Goal: Transaction & Acquisition: Download file/media

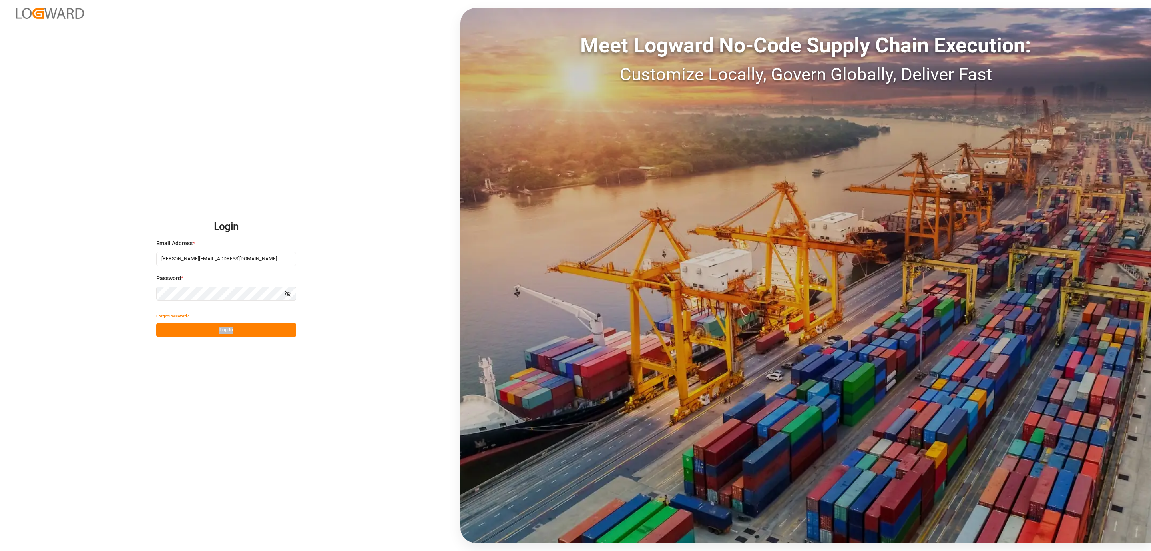
click at [241, 324] on div "Forgot Password? Log In" at bounding box center [226, 323] width 140 height 28
click at [241, 324] on button "Log In" at bounding box center [226, 330] width 140 height 14
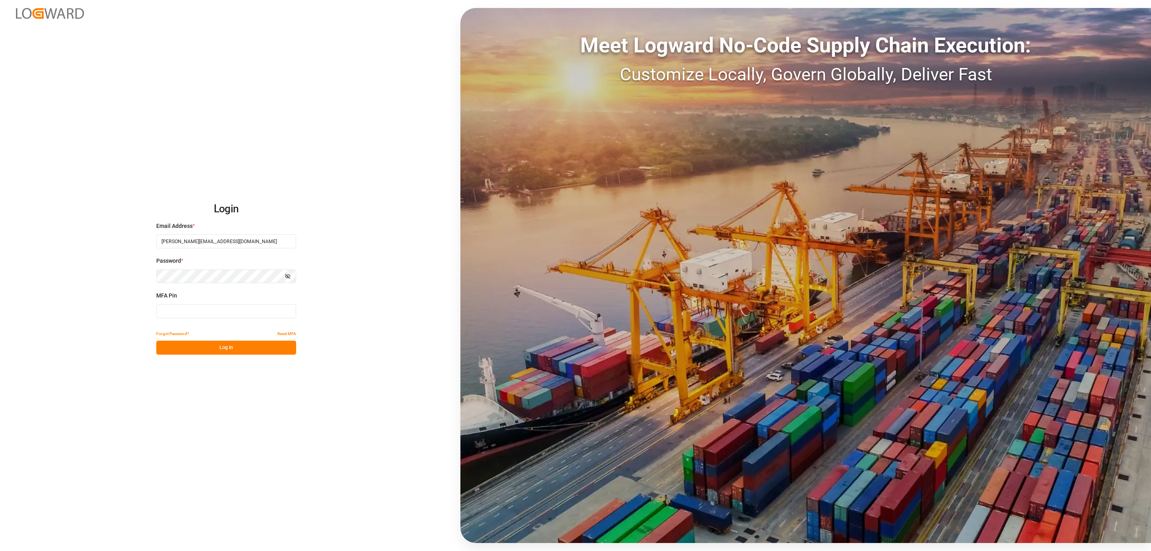
click at [178, 301] on div "MFA Pin" at bounding box center [226, 308] width 140 height 35
click at [178, 308] on input at bounding box center [226, 311] width 140 height 14
type input "396629"
click at [202, 350] on button "Log In" at bounding box center [226, 348] width 140 height 14
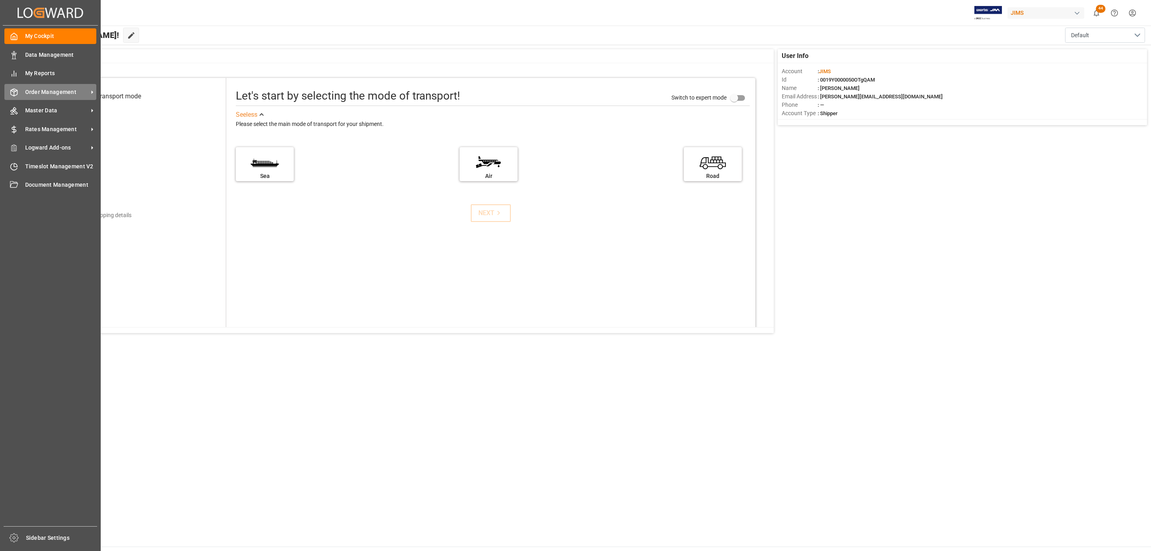
click at [41, 89] on span "Order Management" at bounding box center [56, 92] width 63 height 8
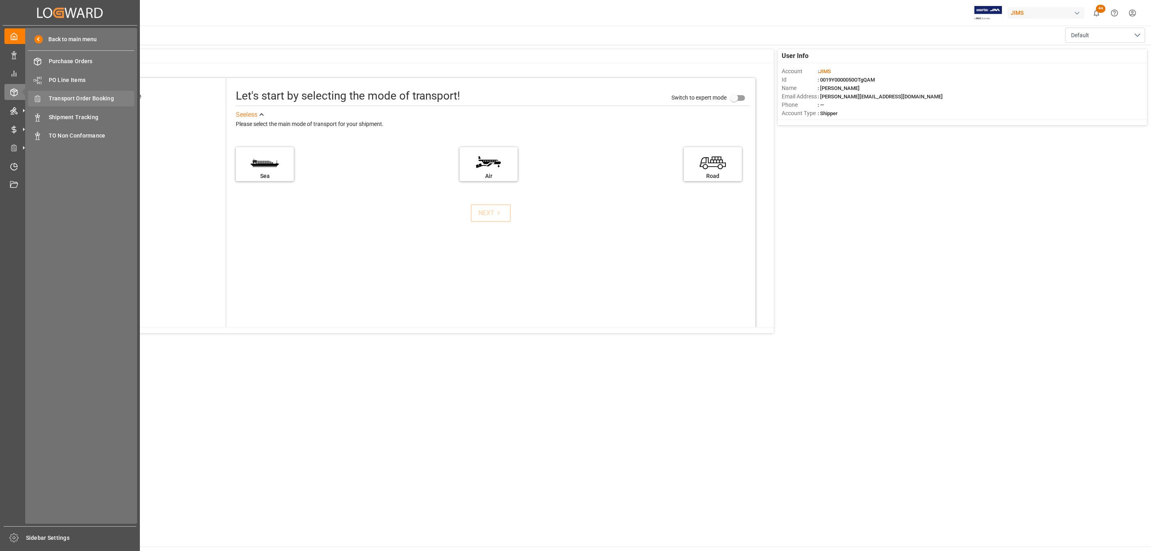
click at [87, 98] on span "Transport Order Booking" at bounding box center [92, 98] width 86 height 8
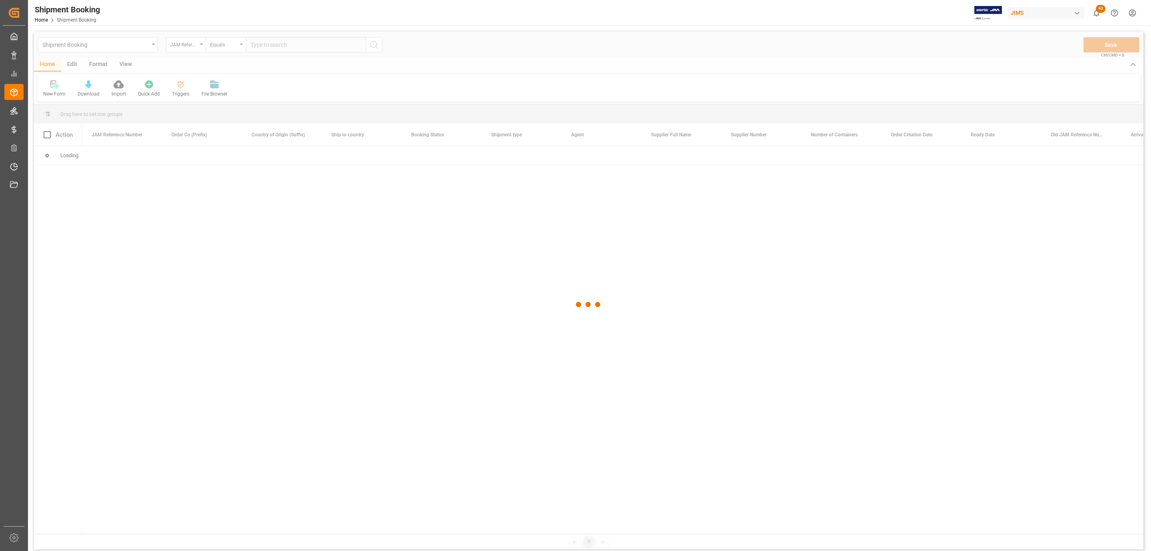
click at [269, 45] on div at bounding box center [588, 305] width 1109 height 546
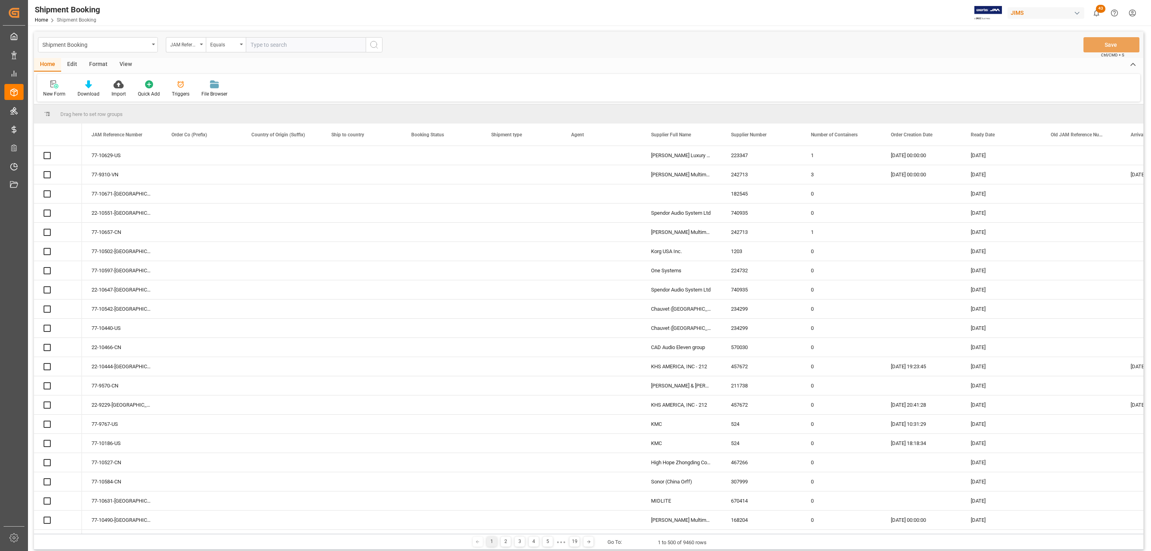
click at [270, 44] on input "text" at bounding box center [306, 44] width 120 height 15
paste input "77-10641-US"
type input "77-10641-US"
click at [373, 45] on icon "search button" at bounding box center [374, 45] width 10 height 10
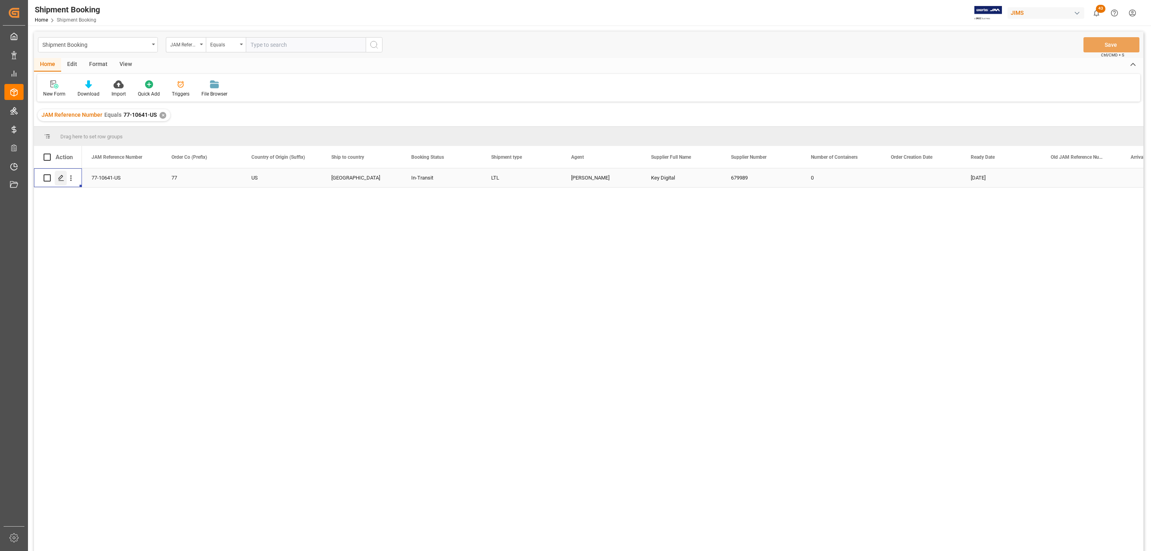
click at [59, 183] on div "Press SPACE to select this row." at bounding box center [61, 178] width 12 height 15
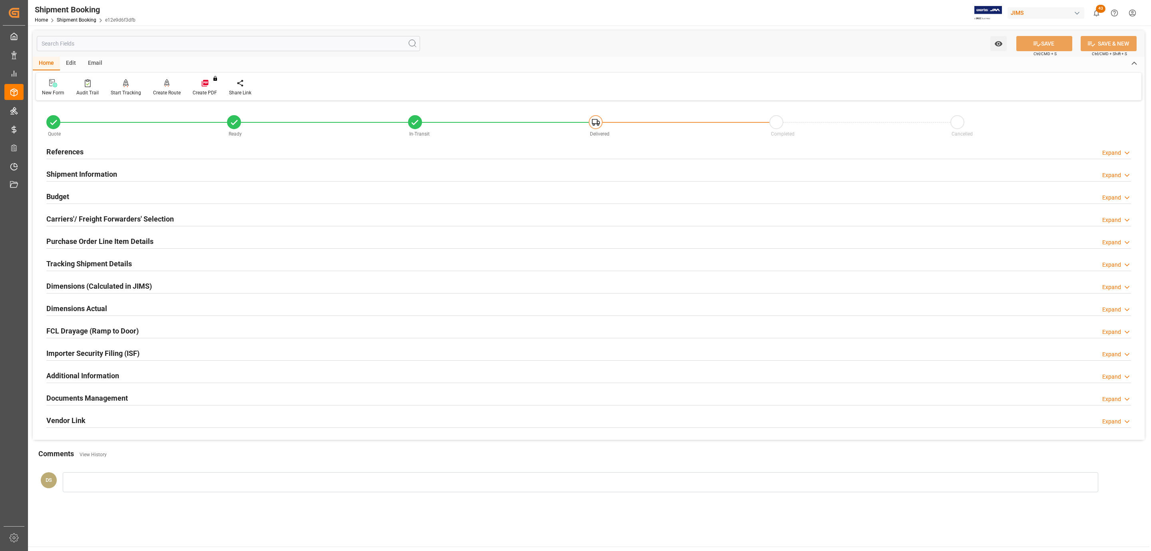
click at [135, 216] on h2 "Carriers'/ Freight Forwarders' Selection" at bounding box center [109, 218] width 127 height 11
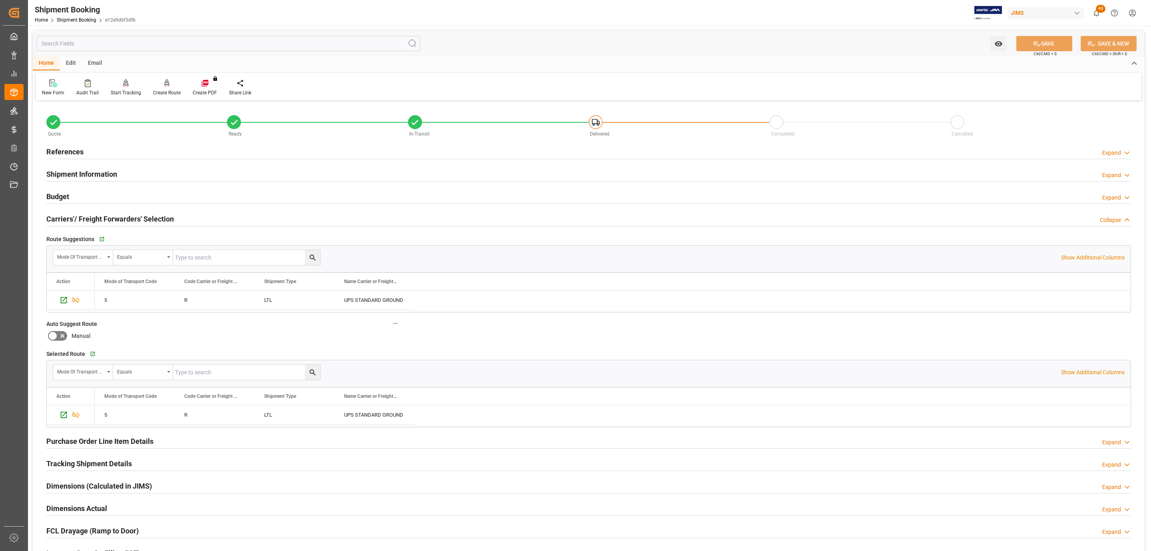
click at [114, 194] on div "Budget Expand" at bounding box center [588, 195] width 1085 height 15
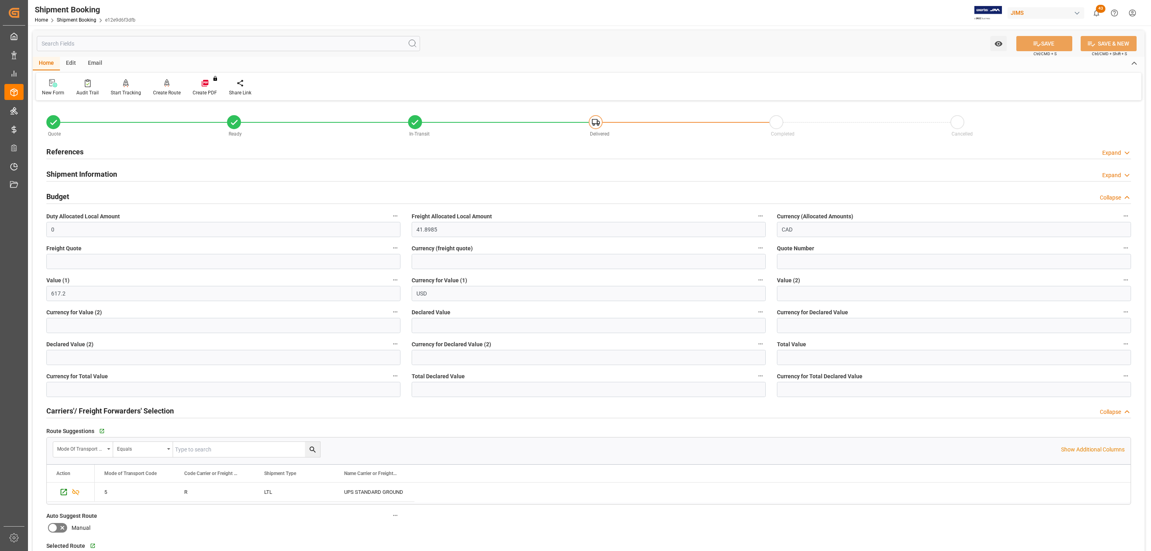
click at [114, 194] on div "Budget Collapse" at bounding box center [588, 195] width 1085 height 15
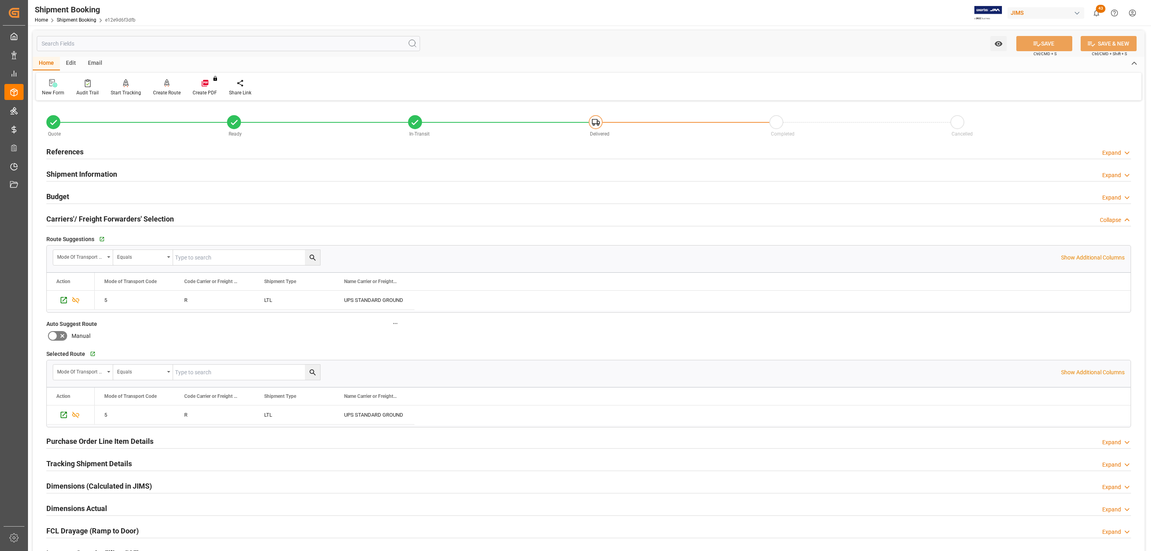
click at [78, 224] on h2 "Carriers'/ Freight Forwarders' Selection" at bounding box center [109, 218] width 127 height 11
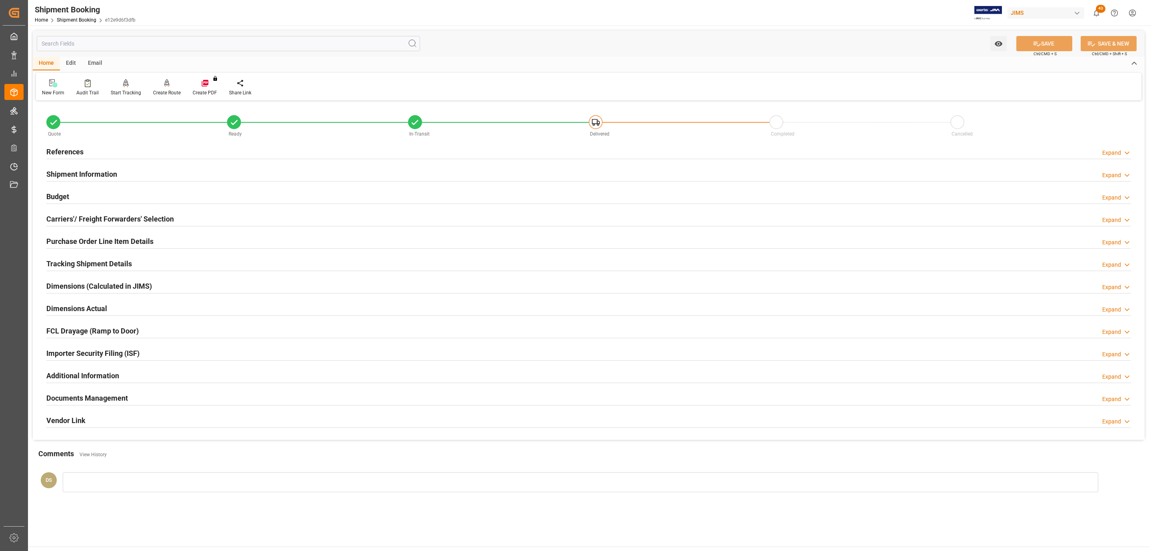
click at [74, 245] on h2 "Purchase Order Line Item Details" at bounding box center [99, 241] width 107 height 11
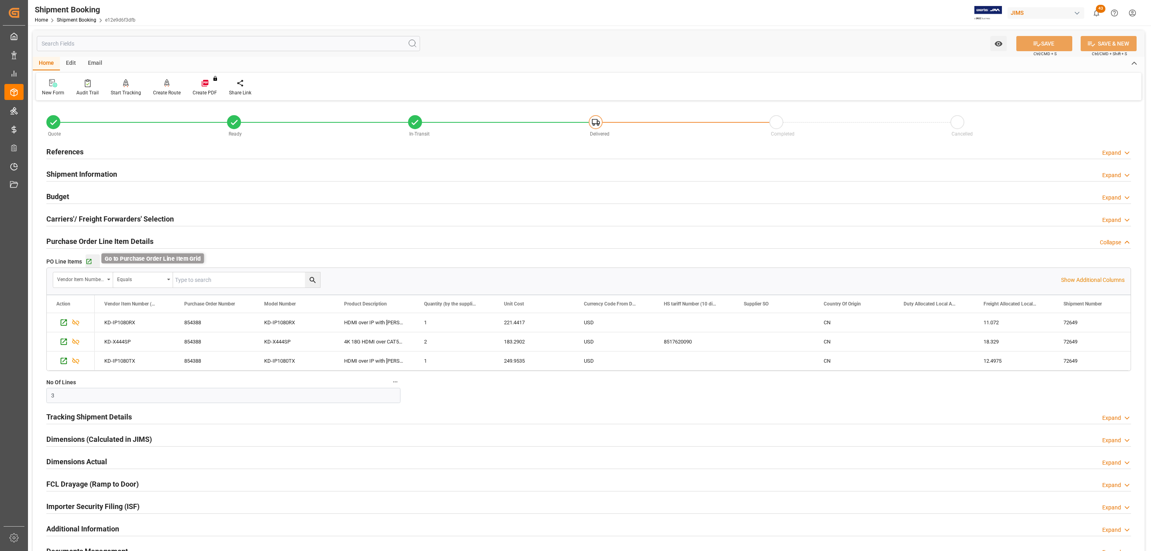
click at [88, 263] on icon "button" at bounding box center [88, 261] width 5 height 5
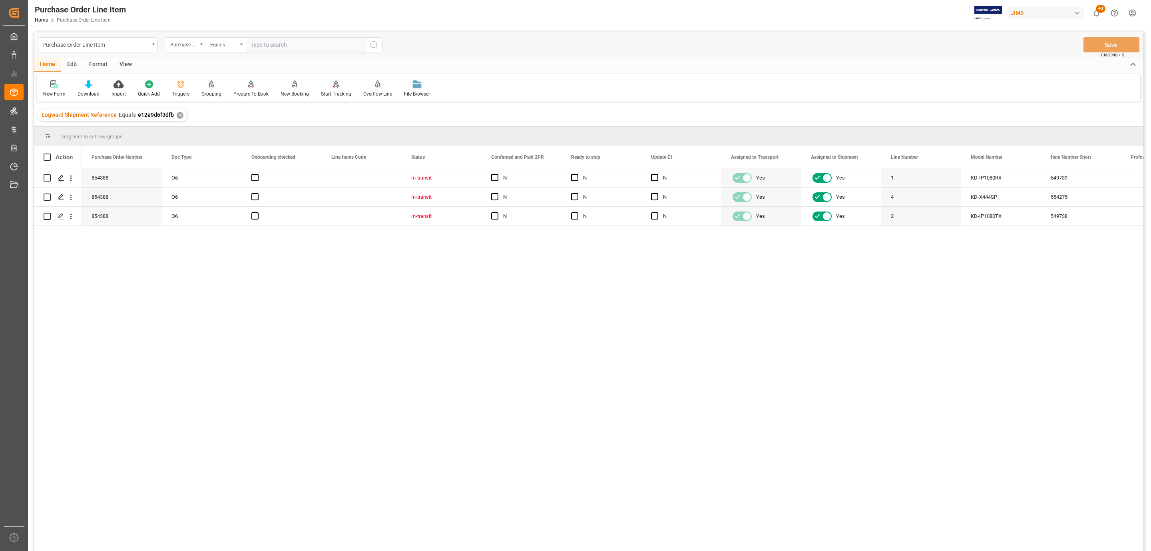
click at [126, 59] on div "View" at bounding box center [126, 65] width 24 height 14
click at [95, 84] on div at bounding box center [91, 84] width 40 height 8
click at [113, 147] on div "HS Listing [GEOGRAPHIC_DATA]" at bounding box center [112, 145] width 70 height 8
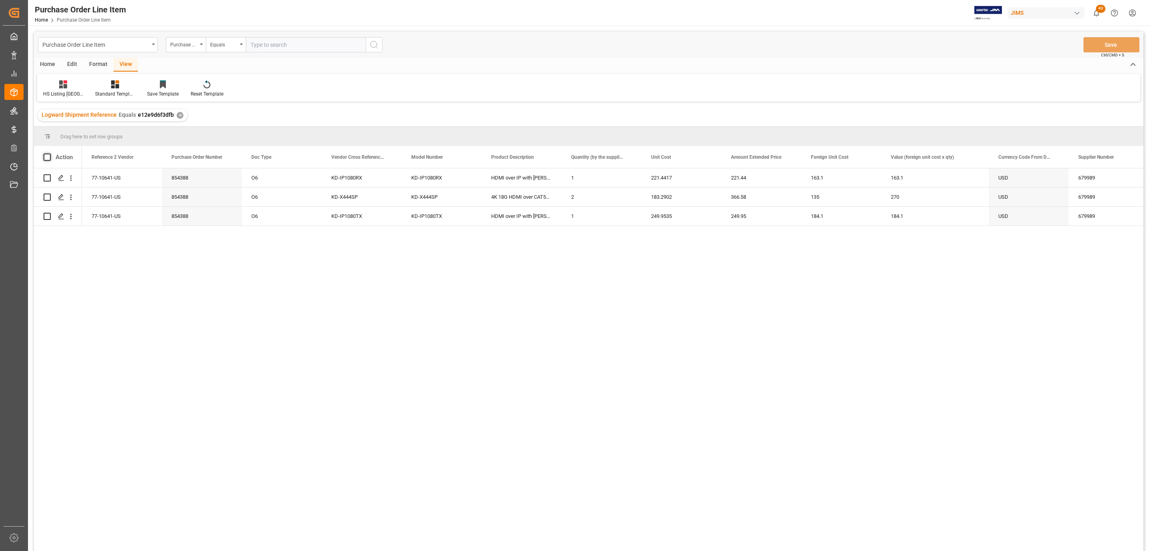
click at [48, 156] on span at bounding box center [47, 156] width 7 height 7
click at [50, 153] on input "checkbox" at bounding box center [50, 153] width 0 height 0
checkbox input "true"
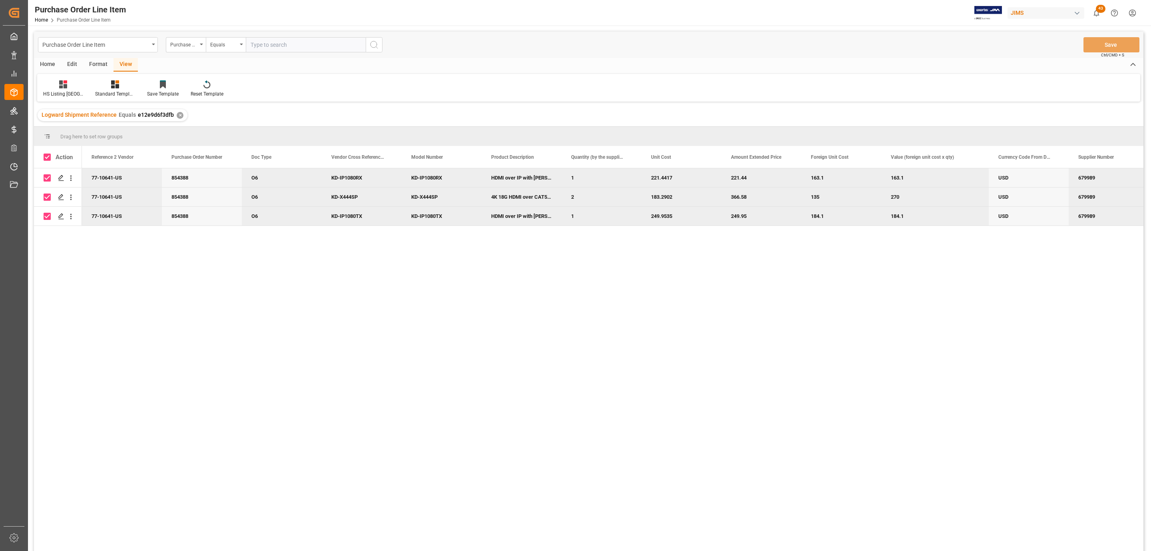
click at [42, 59] on div "Home" at bounding box center [47, 65] width 27 height 14
click at [82, 82] on div at bounding box center [89, 84] width 22 height 8
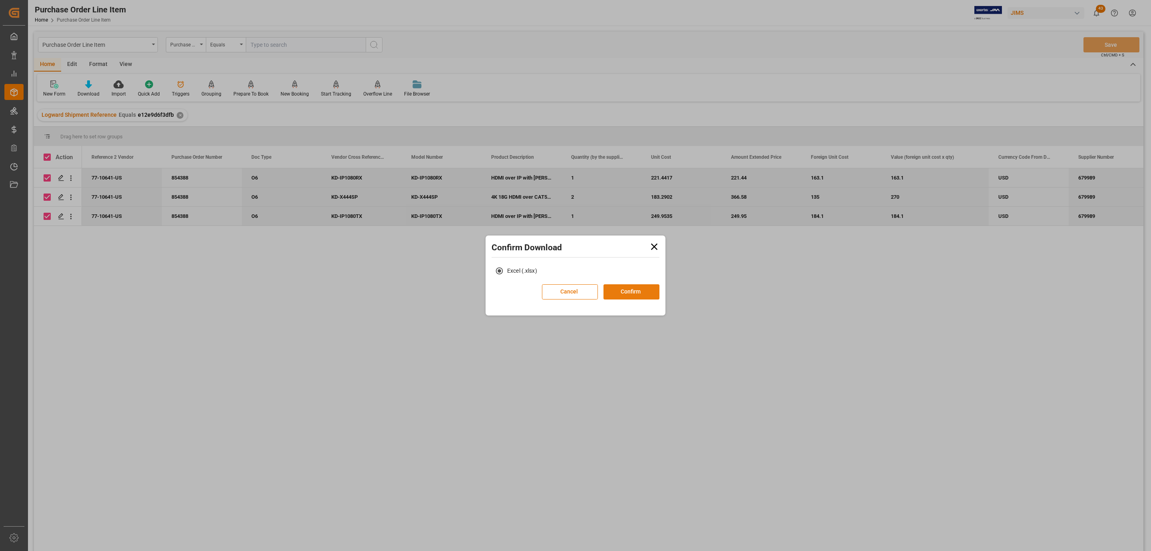
click at [623, 295] on button "Confirm" at bounding box center [631, 291] width 56 height 15
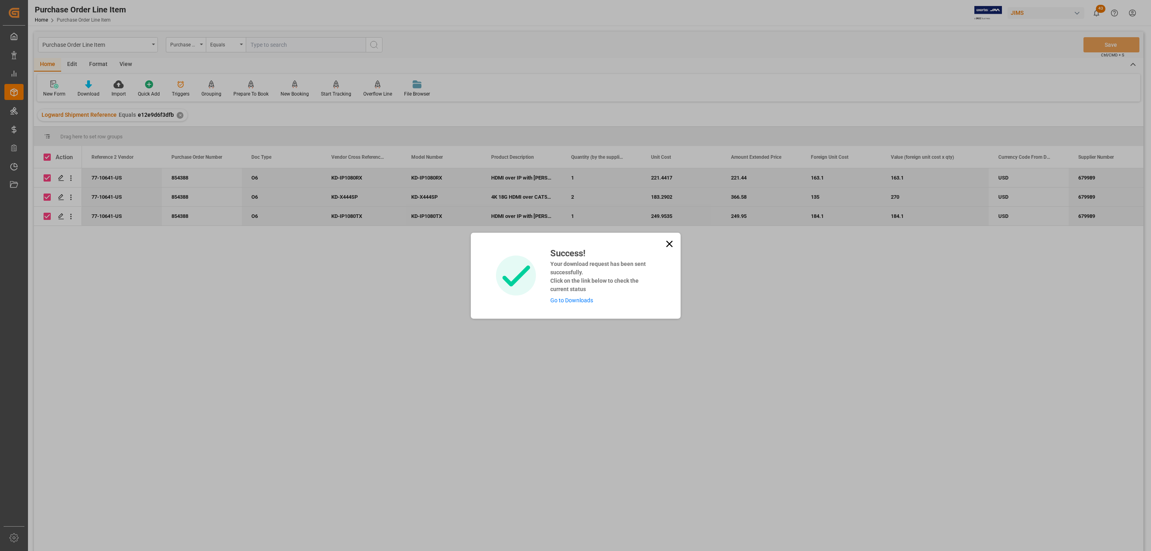
click at [593, 299] on div "Success! Your download request has been sent successfully. Click on the link be…" at bounding box center [599, 276] width 111 height 58
click at [586, 301] on link "Go to Downloads" at bounding box center [571, 300] width 43 height 6
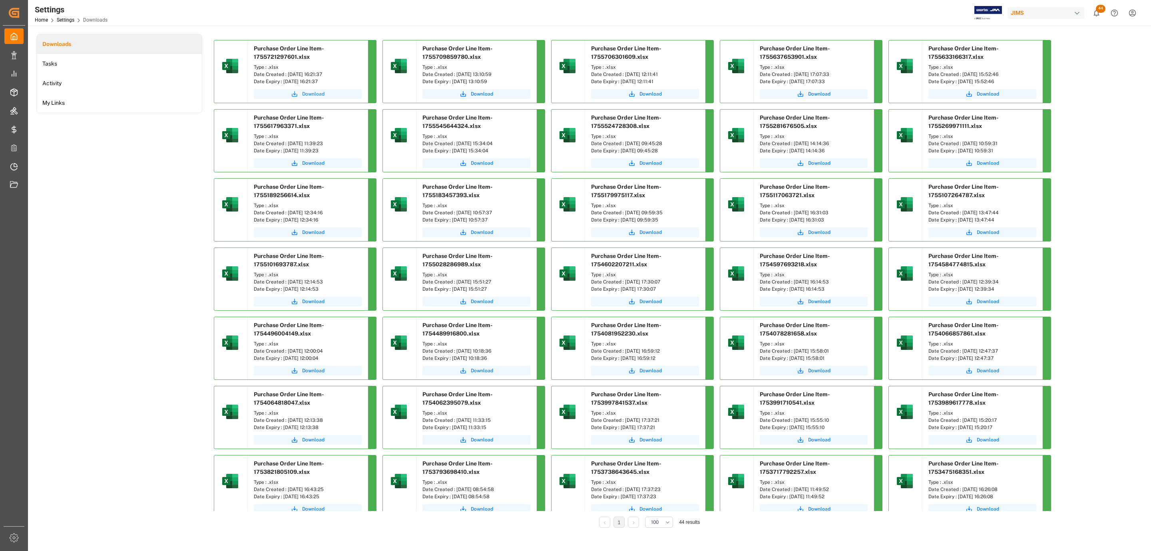
click at [328, 90] on button "Download" at bounding box center [308, 94] width 108 height 10
